Goal: Task Accomplishment & Management: Use online tool/utility

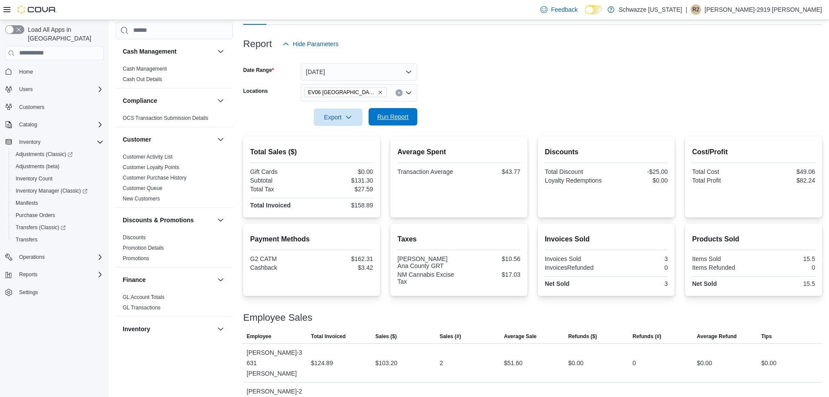
scroll to position [566, 0]
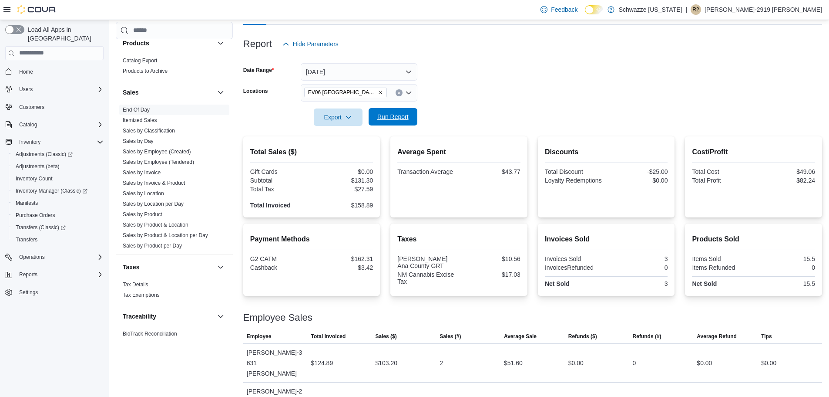
click at [391, 111] on span "Run Report" at bounding box center [393, 116] width 38 height 17
click at [493, 69] on form "Date Range Today Locations EV06 Las Cruces East Export Run Report" at bounding box center [532, 89] width 579 height 73
click at [401, 116] on span "Run Report" at bounding box center [393, 116] width 31 height 9
click at [402, 121] on span "Run Report" at bounding box center [393, 116] width 38 height 17
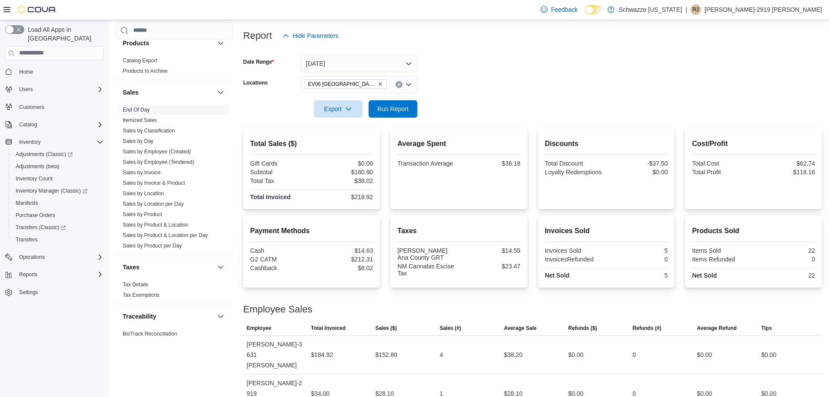
scroll to position [92, 0]
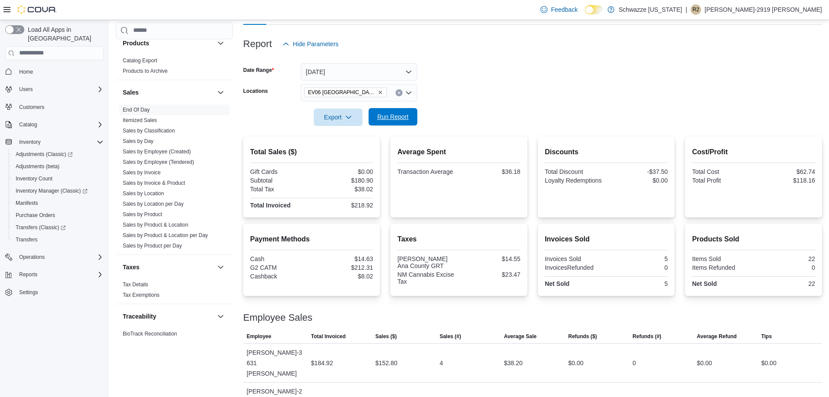
click at [411, 115] on span "Run Report" at bounding box center [393, 116] width 38 height 17
